Goal: Task Accomplishment & Management: Use online tool/utility

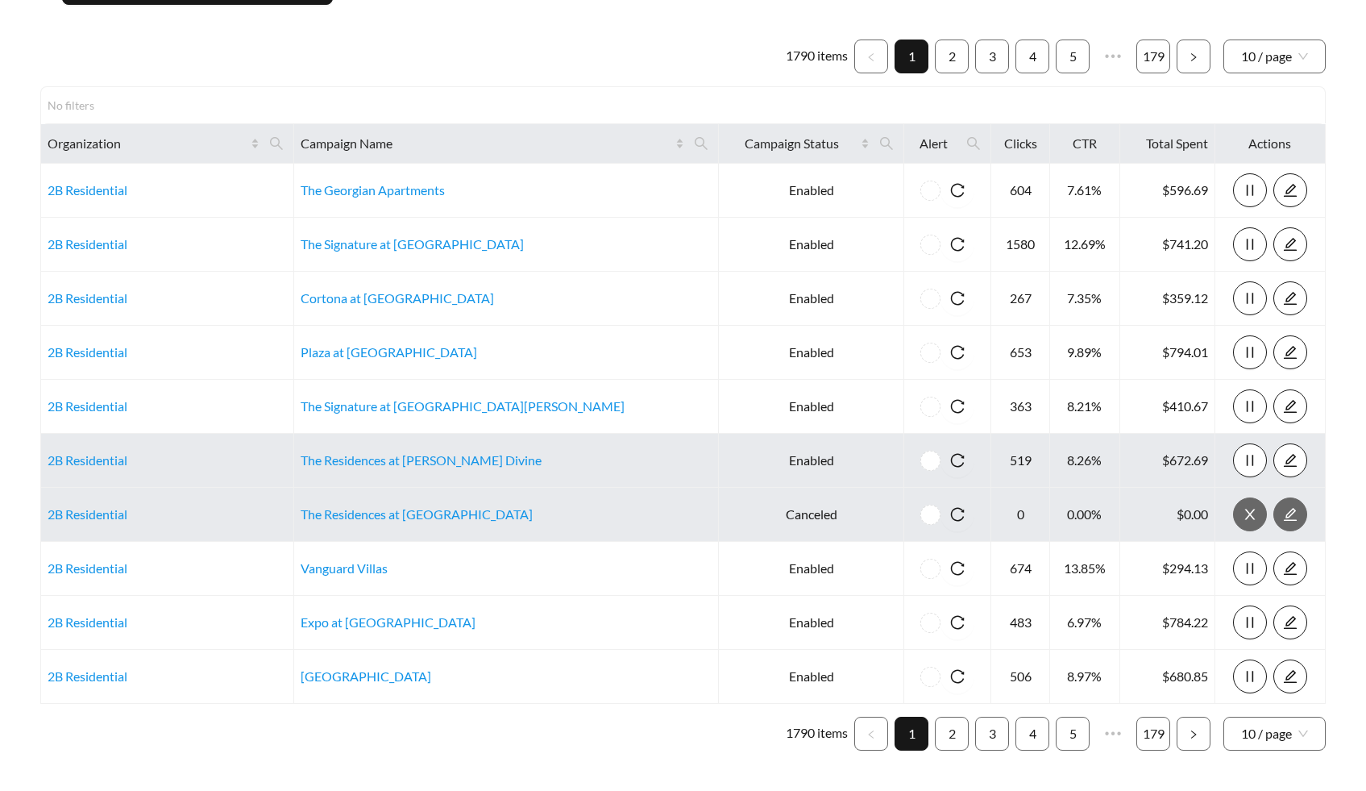
scroll to position [118, 0]
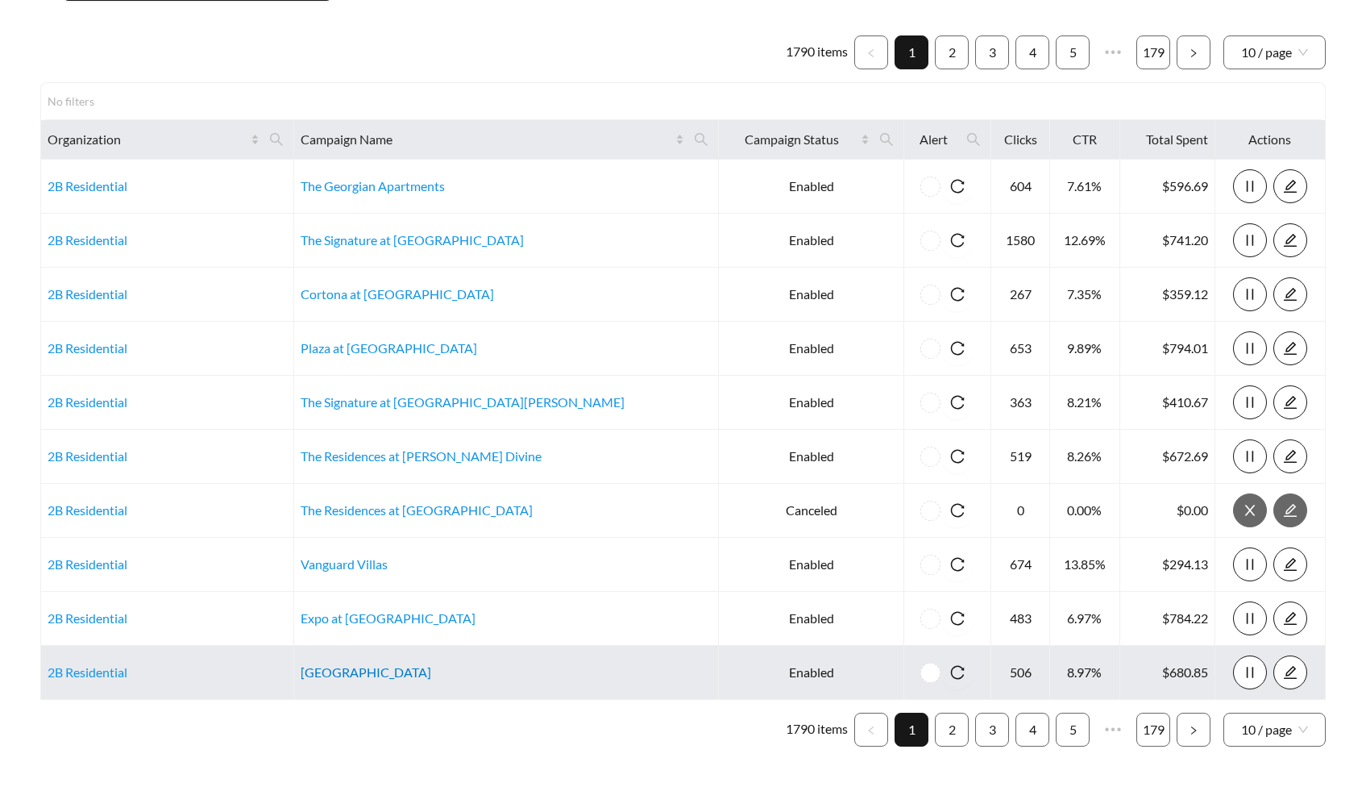
click at [406, 676] on link "[GEOGRAPHIC_DATA]" at bounding box center [366, 671] width 131 height 15
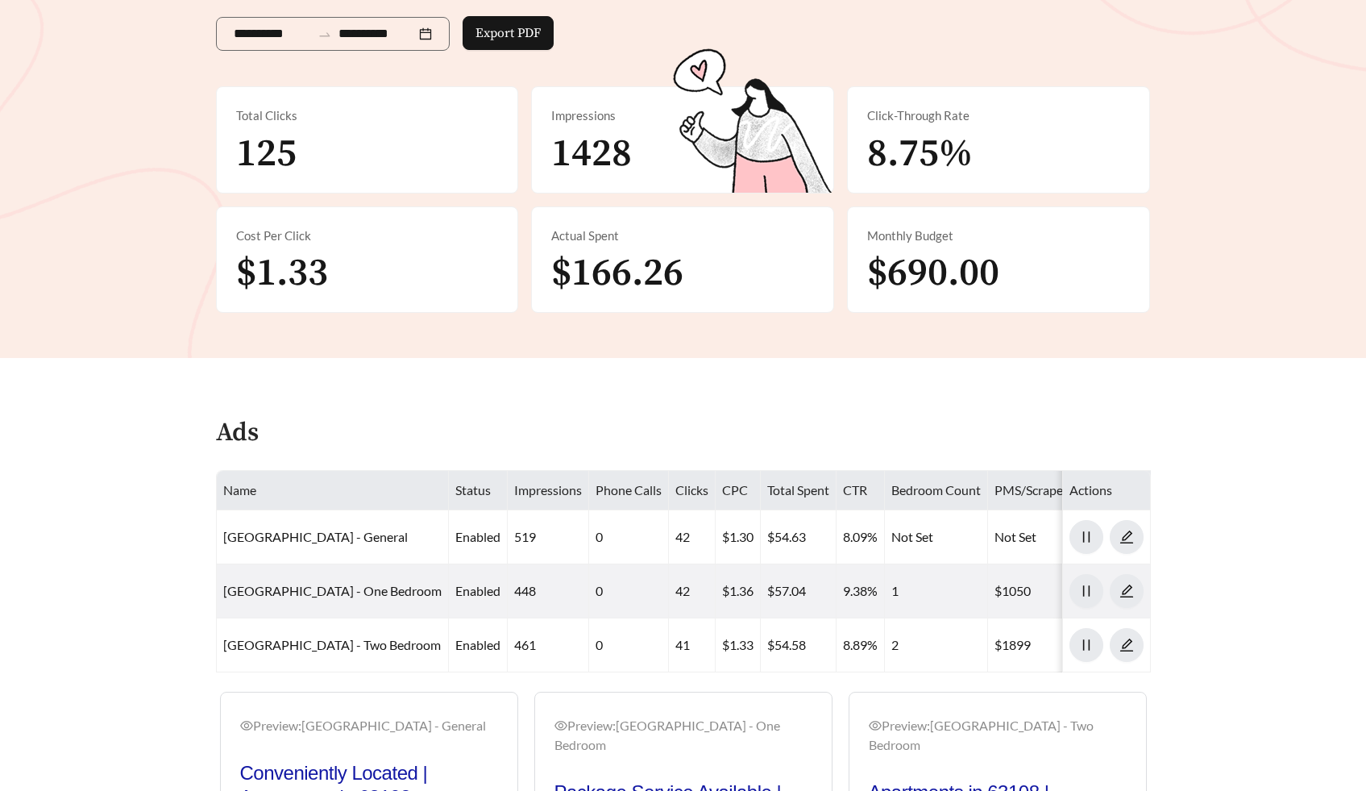
scroll to position [270, 0]
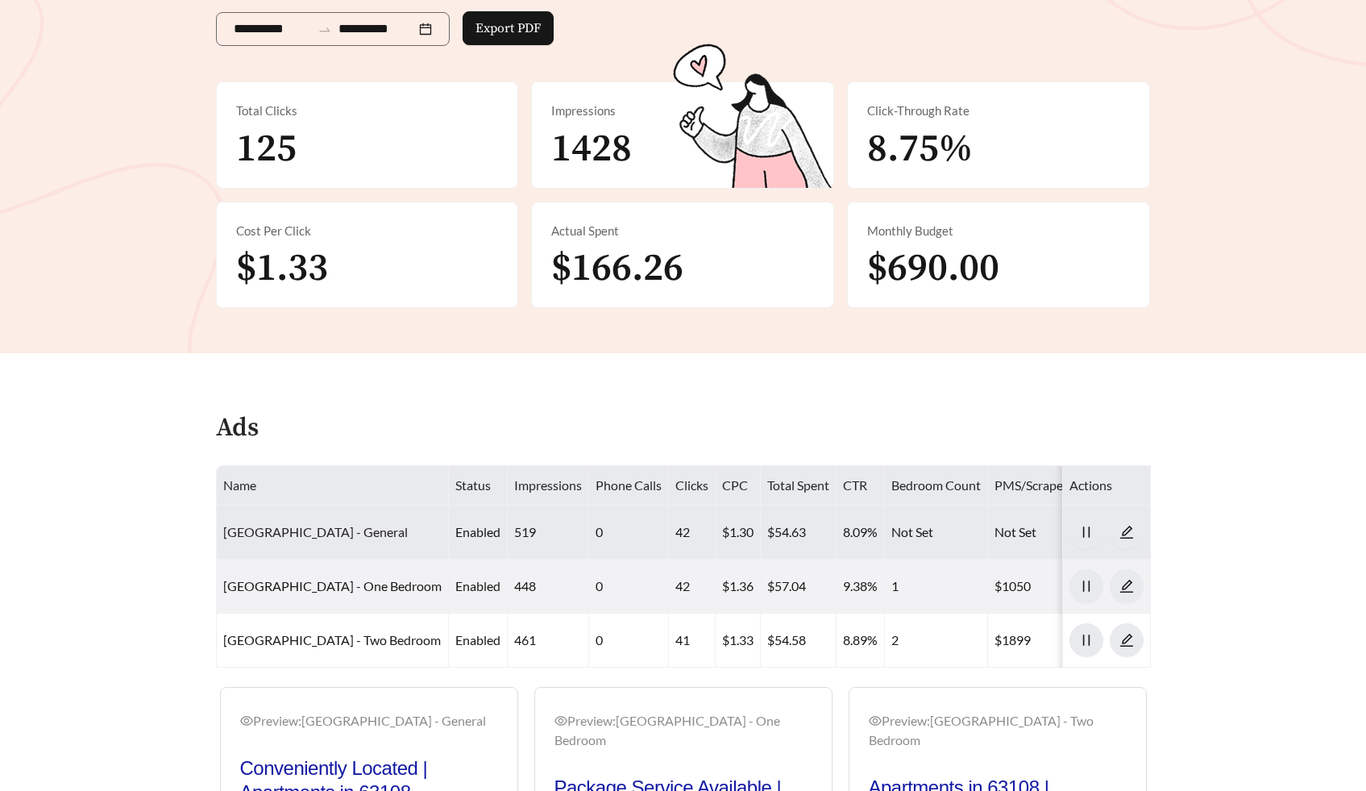
click at [333, 526] on link "[GEOGRAPHIC_DATA] - General" at bounding box center [315, 531] width 185 height 15
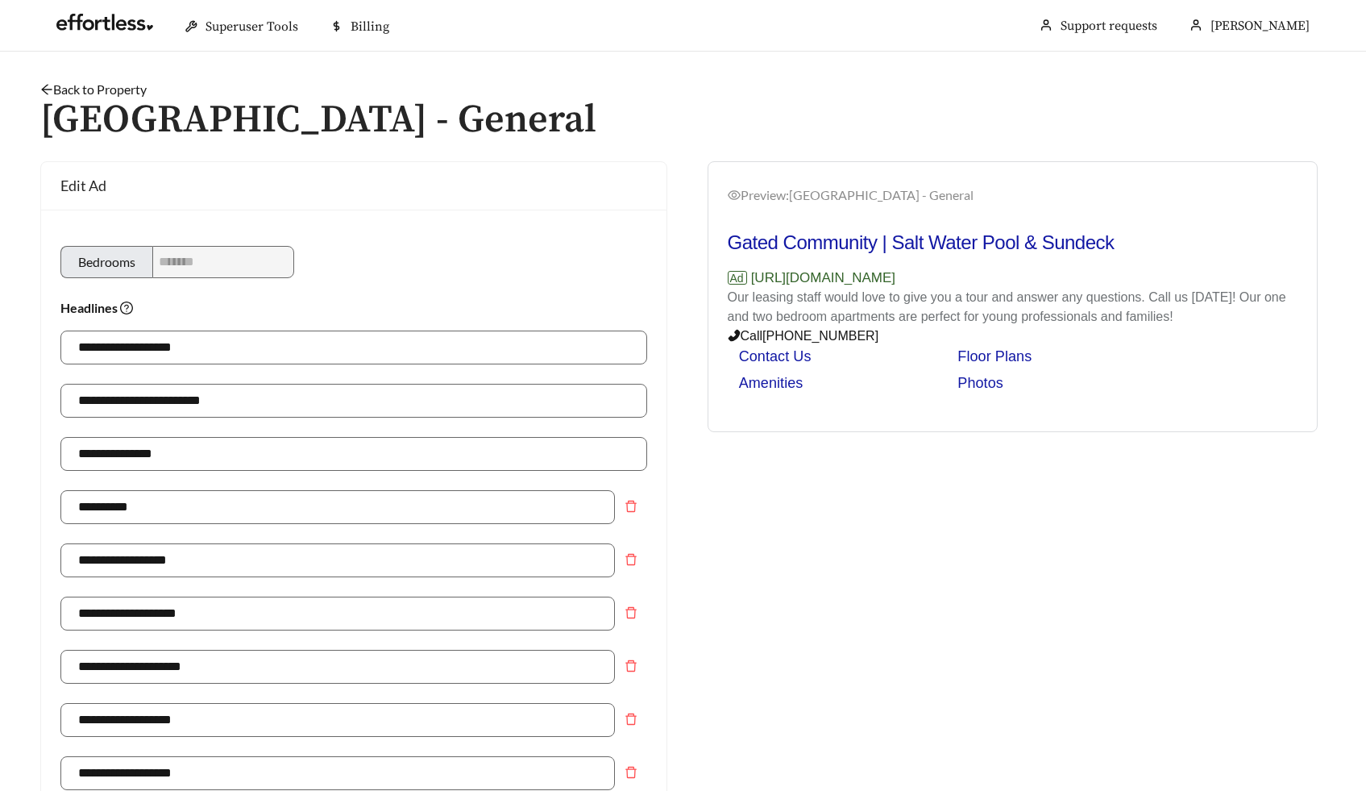
drag, startPoint x: 954, startPoint y: 281, endPoint x: 758, endPoint y: 284, distance: 195.8
click at [757, 284] on p "Ad [URL][DOMAIN_NAME]" at bounding box center [1013, 278] width 571 height 21
click at [758, 284] on p "Ad [URL][DOMAIN_NAME]" at bounding box center [1013, 278] width 571 height 21
drag, startPoint x: 753, startPoint y: 277, endPoint x: 1022, endPoint y: 272, distance: 269.2
click at [1022, 273] on p "Ad [URL][DOMAIN_NAME]" at bounding box center [1013, 278] width 571 height 21
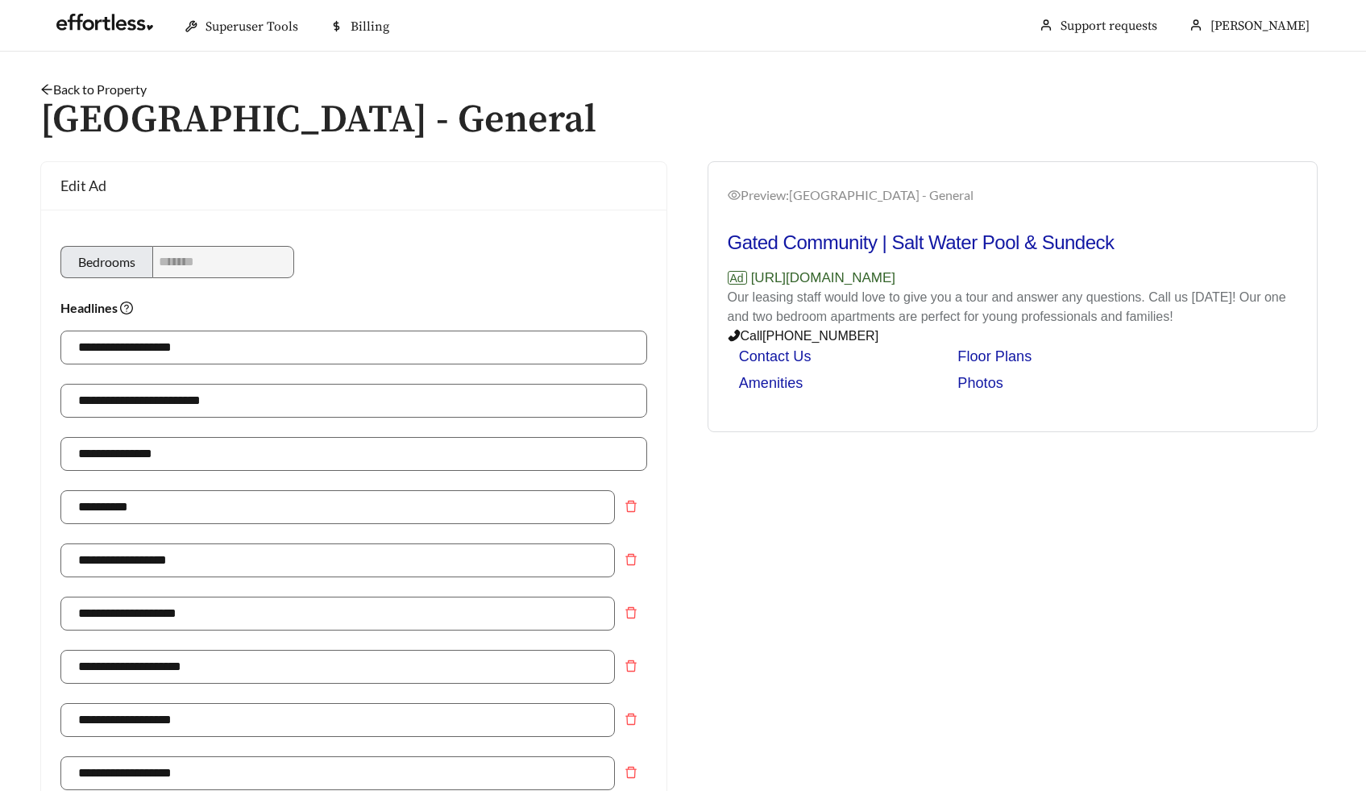
copy p "[URL][DOMAIN_NAME]"
